Goal: Navigation & Orientation: Find specific page/section

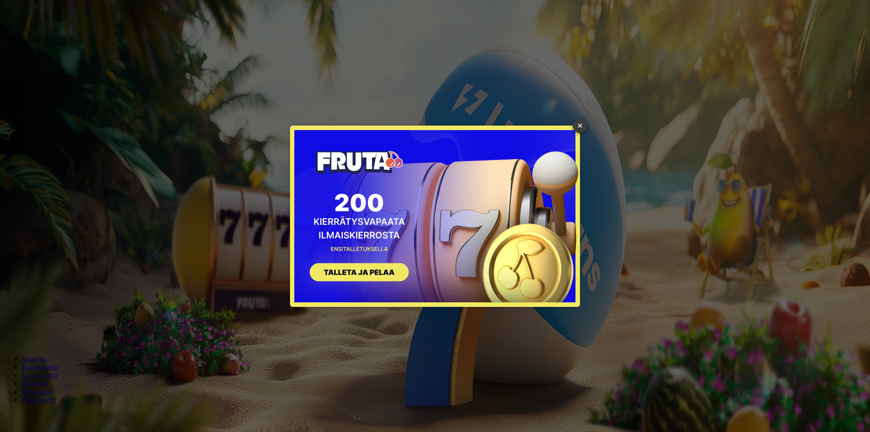
click at [580, 126] on link "×" at bounding box center [580, 125] width 14 height 14
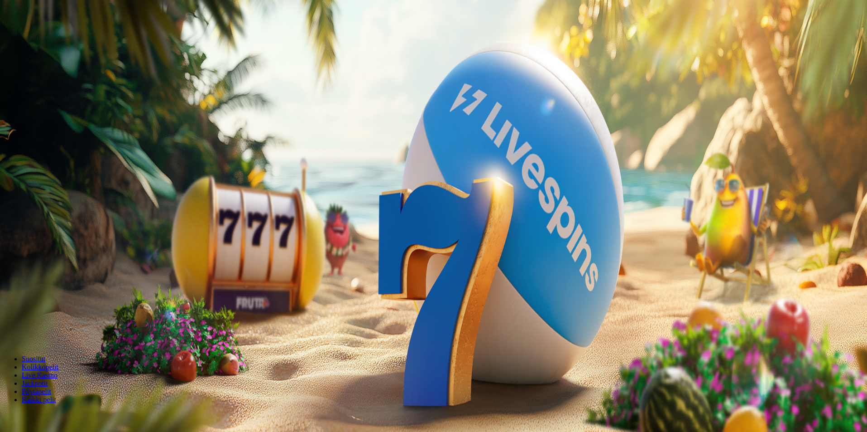
click at [52, 36] on span "Kirjaudu" at bounding box center [63, 32] width 22 height 7
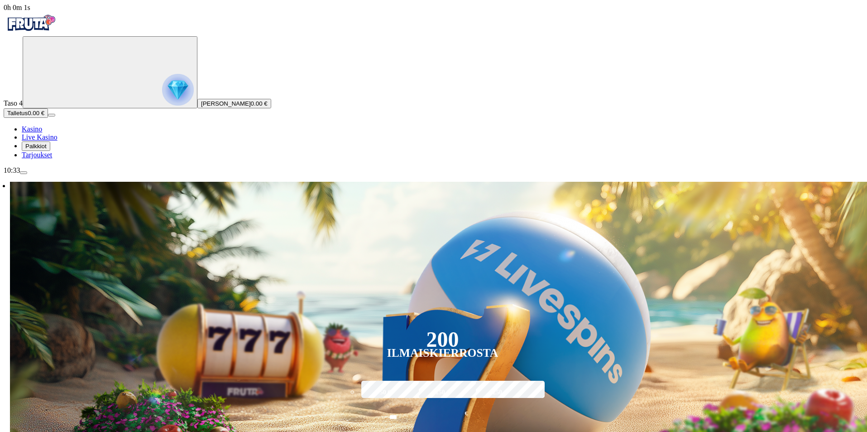
click at [48, 117] on circle "Primary" at bounding box center [94, 71] width 92 height 92
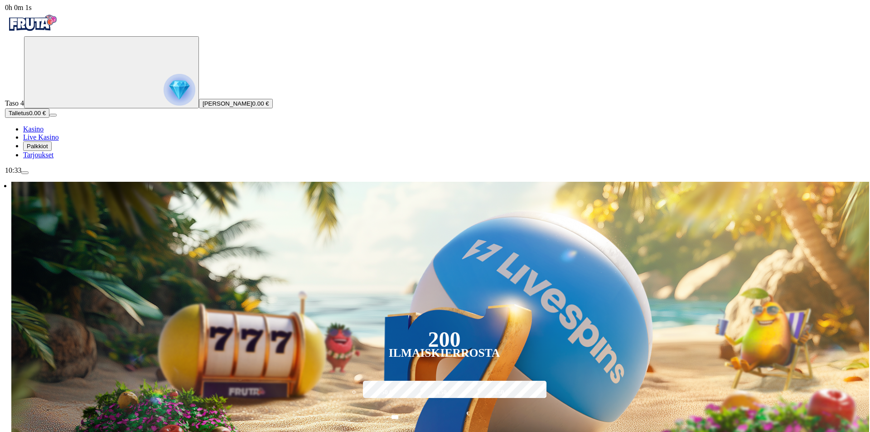
scroll to position [487, 0]
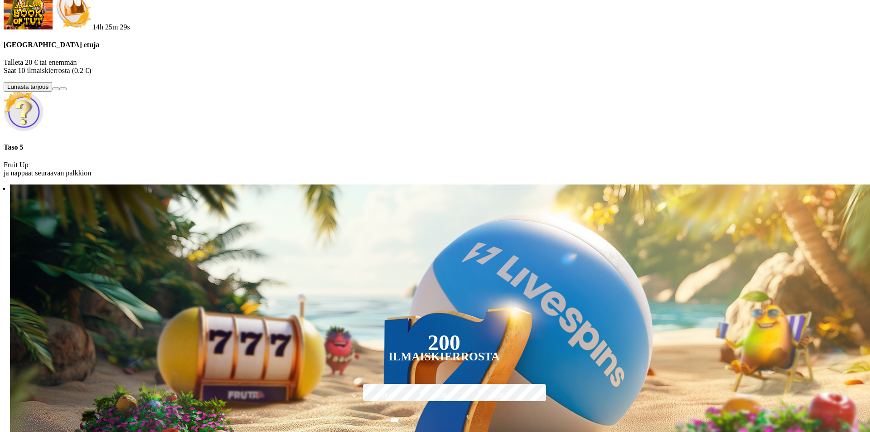
click at [368, 184] on div at bounding box center [435, 184] width 863 height 0
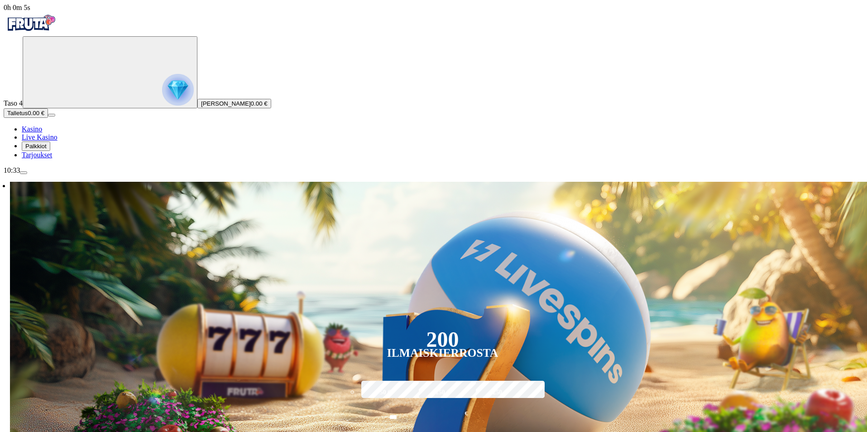
click at [39, 149] on span "Palkkiot" at bounding box center [35, 146] width 21 height 7
